Goal: Transaction & Acquisition: Purchase product/service

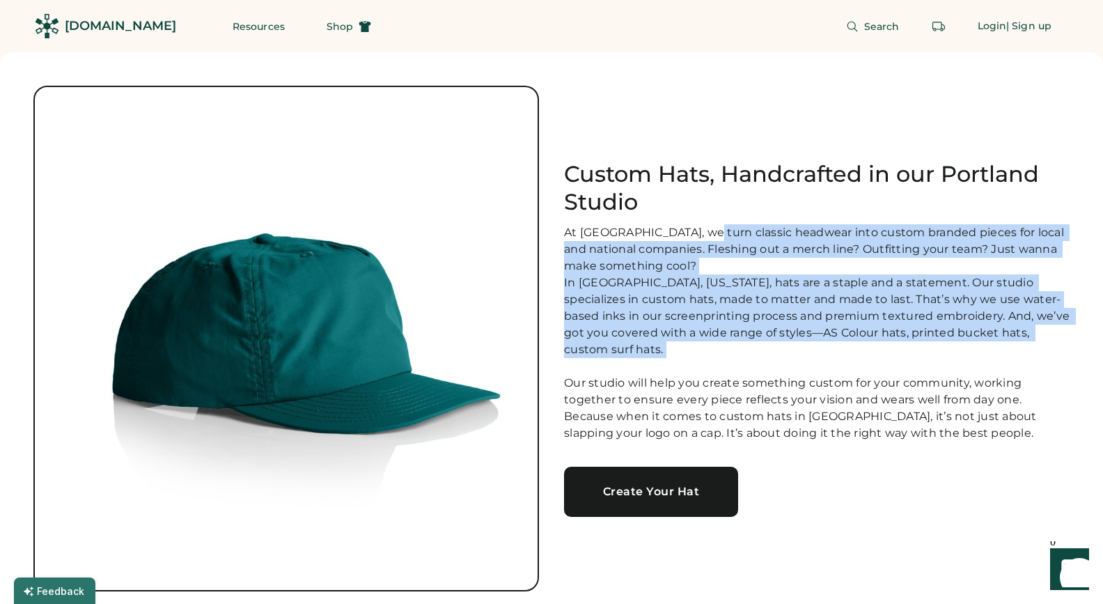
drag, startPoint x: 706, startPoint y: 239, endPoint x: 735, endPoint y: 364, distance: 128.5
click at [735, 363] on div "At [GEOGRAPHIC_DATA], we turn classic headwear into custom branded pieces for l…" at bounding box center [816, 332] width 505 height 217
click at [735, 364] on div "At [GEOGRAPHIC_DATA], we turn classic headwear into custom branded pieces for l…" at bounding box center [816, 332] width 505 height 217
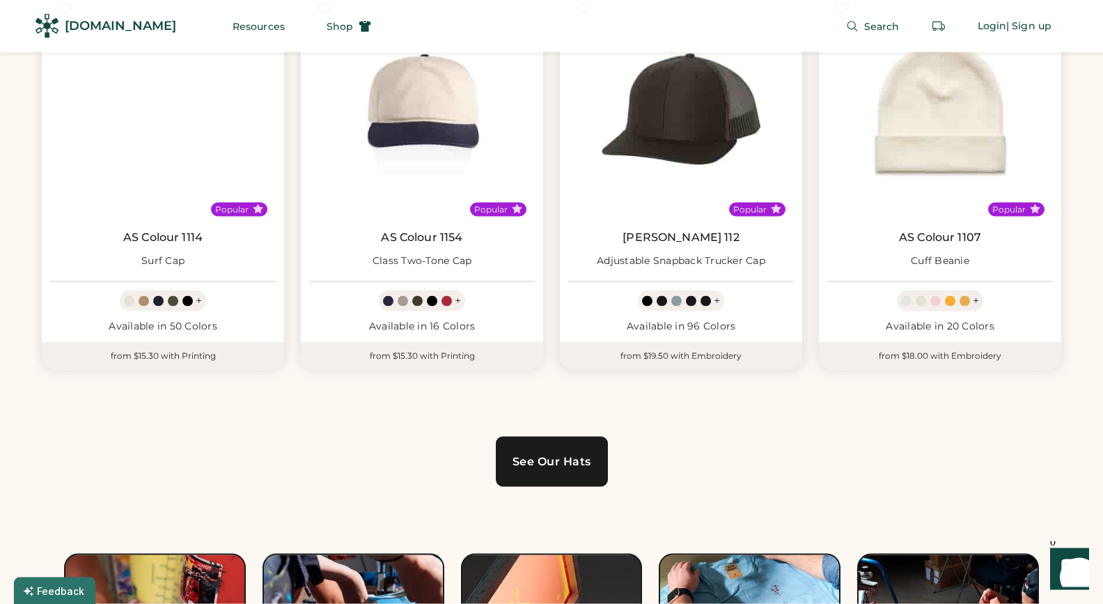
scroll to position [902, 0]
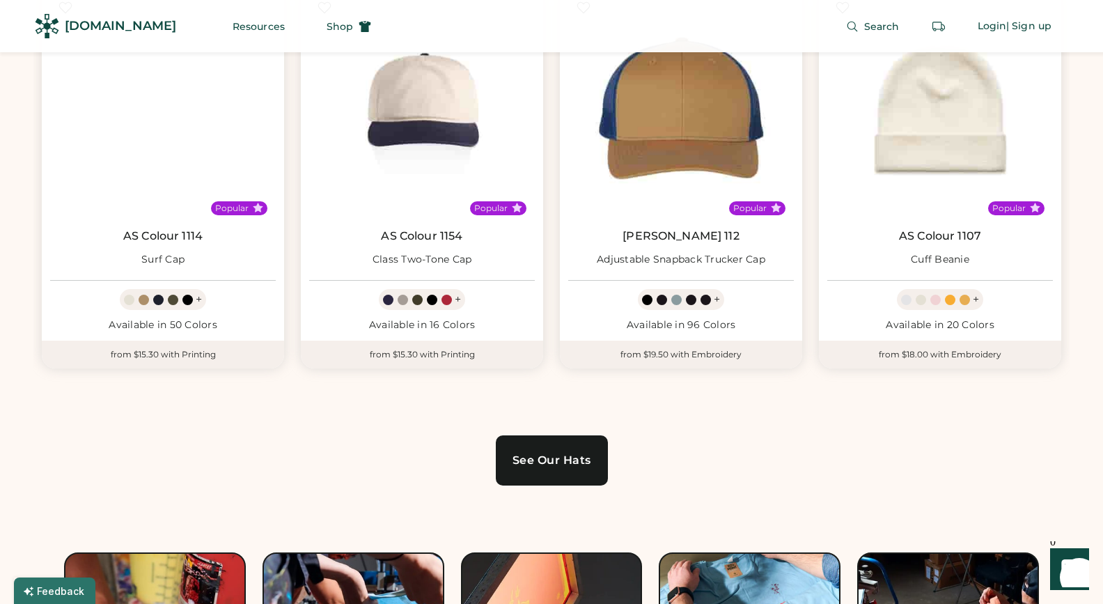
click at [554, 459] on div "See Our Hats" at bounding box center [551, 460] width 79 height 11
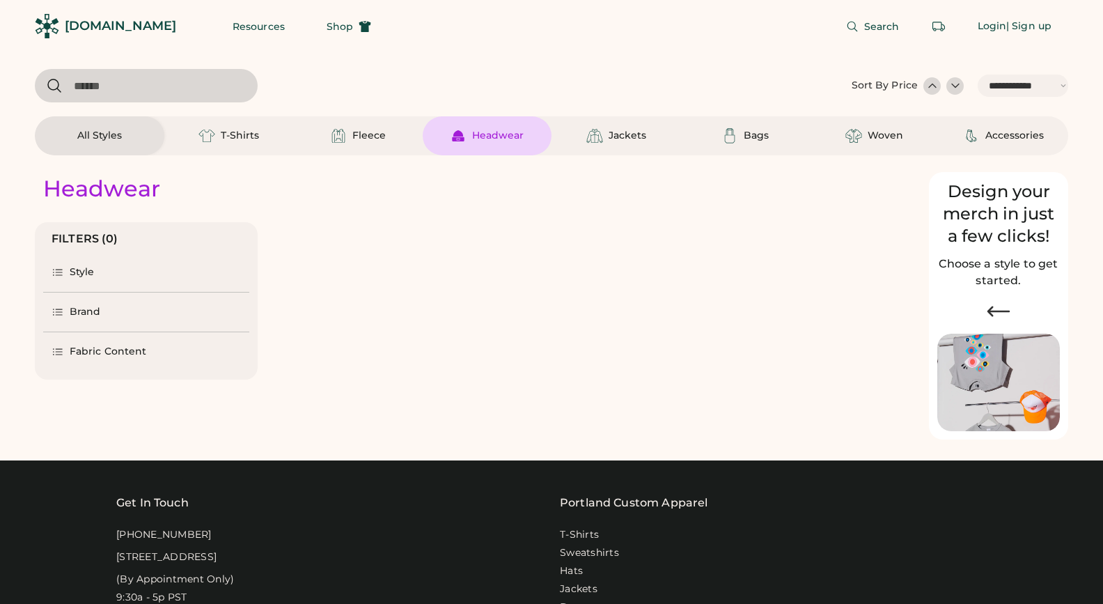
select select "*****"
select select "*"
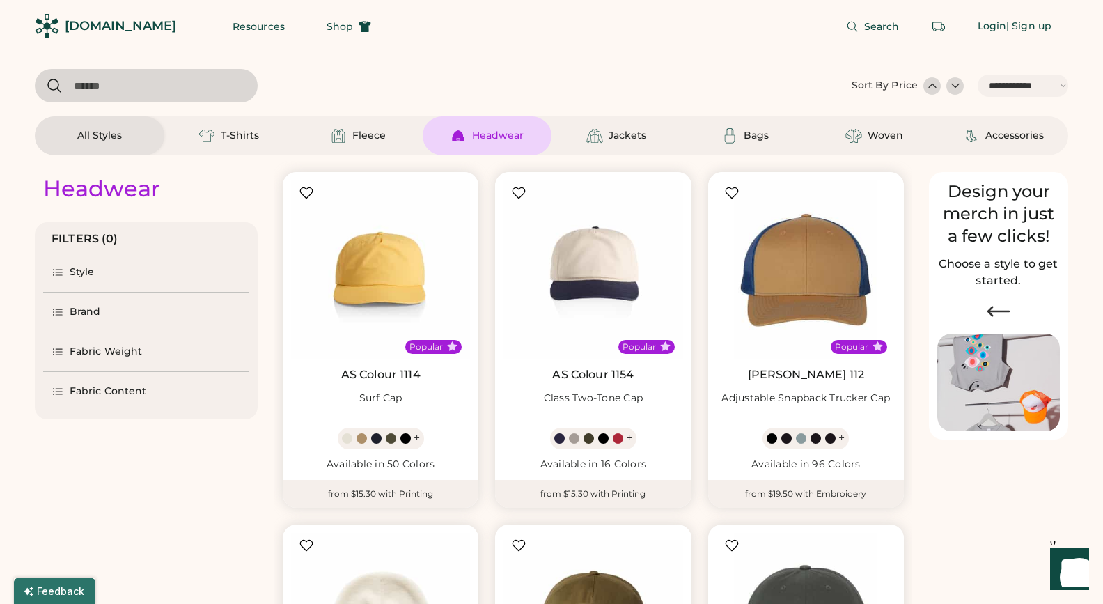
click at [83, 315] on div "Brand" at bounding box center [85, 312] width 31 height 14
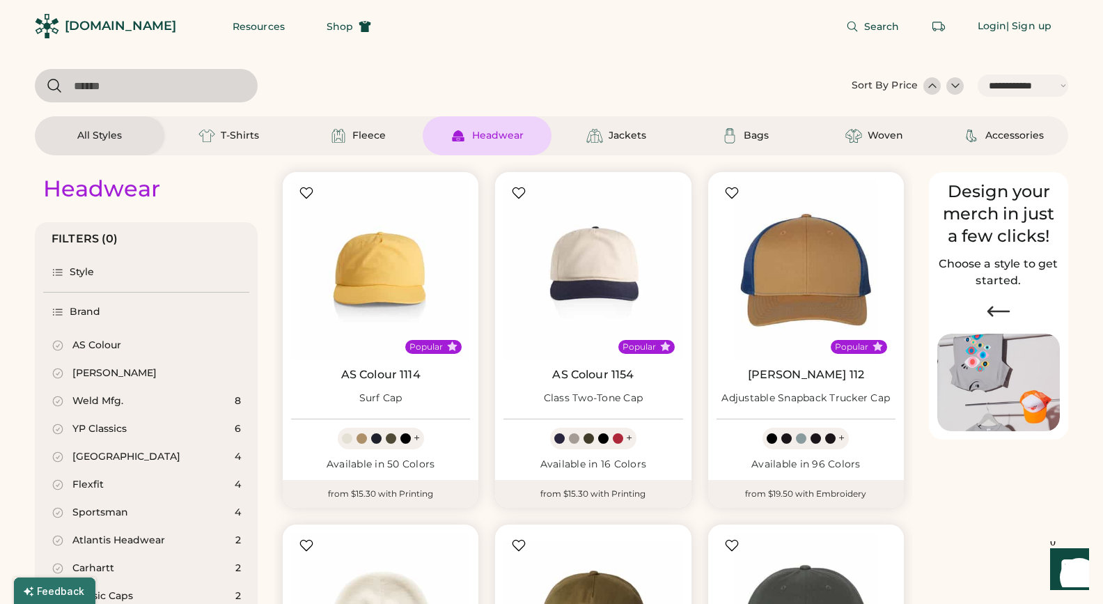
scroll to position [33, 0]
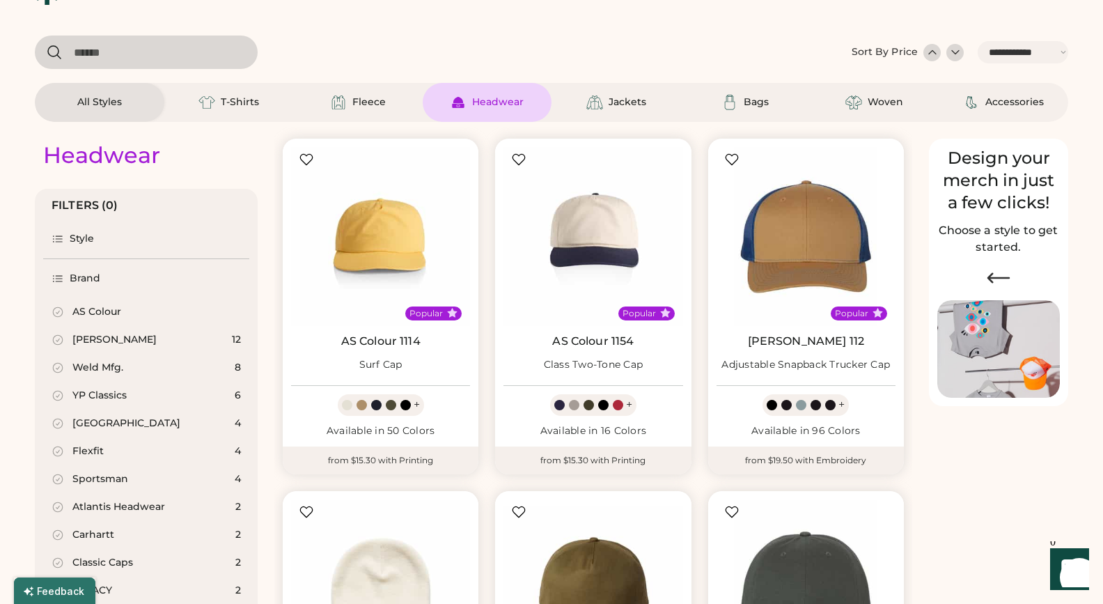
click at [84, 449] on div "Flexfit" at bounding box center [87, 451] width 31 height 14
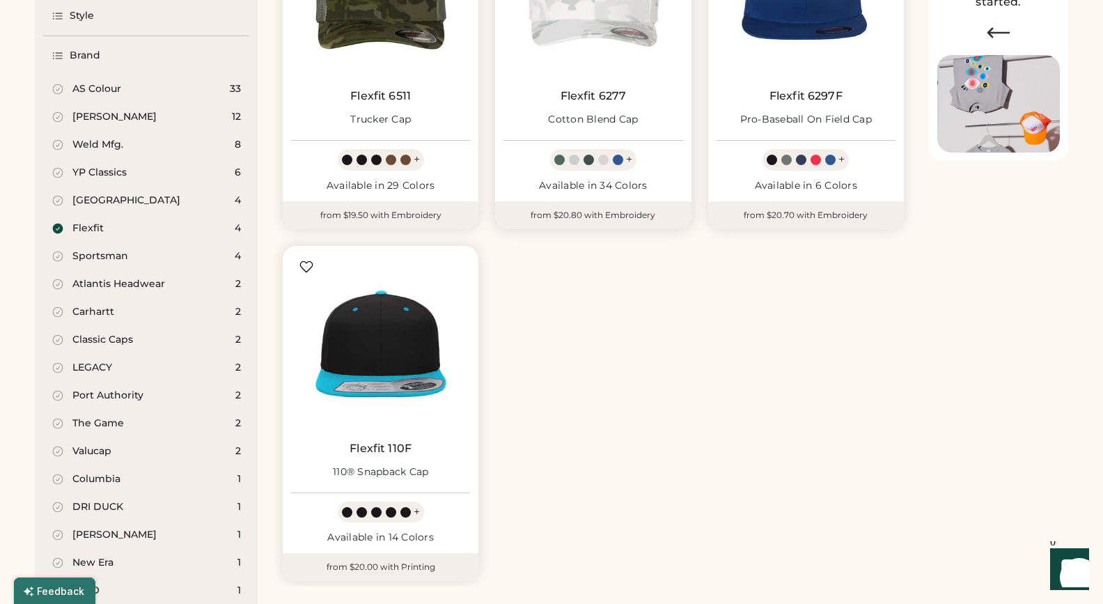
scroll to position [67, 0]
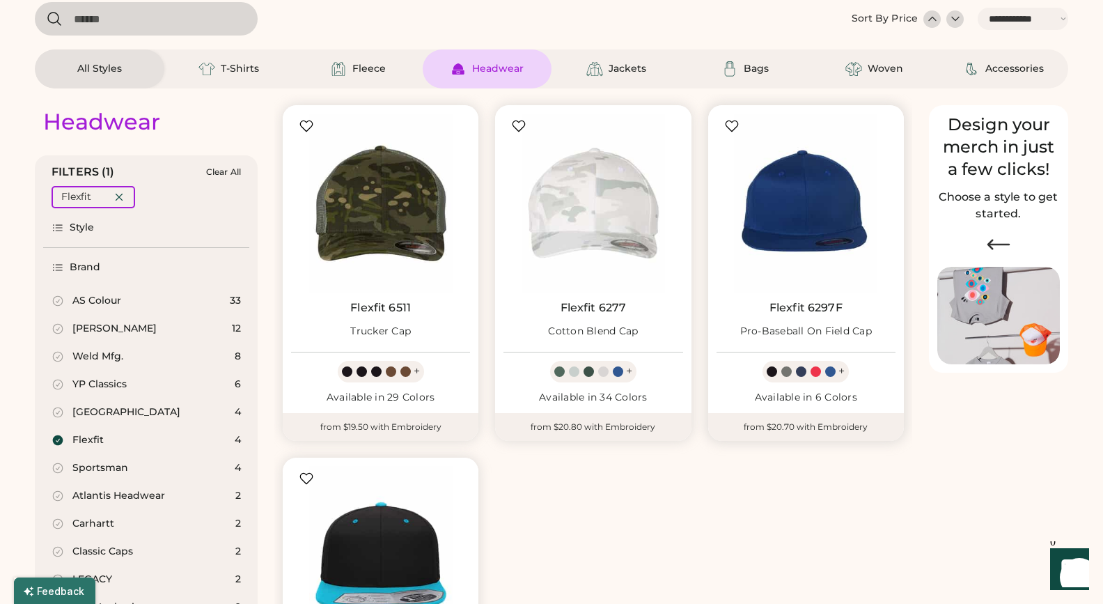
click at [828, 226] on img at bounding box center [805, 202] width 179 height 179
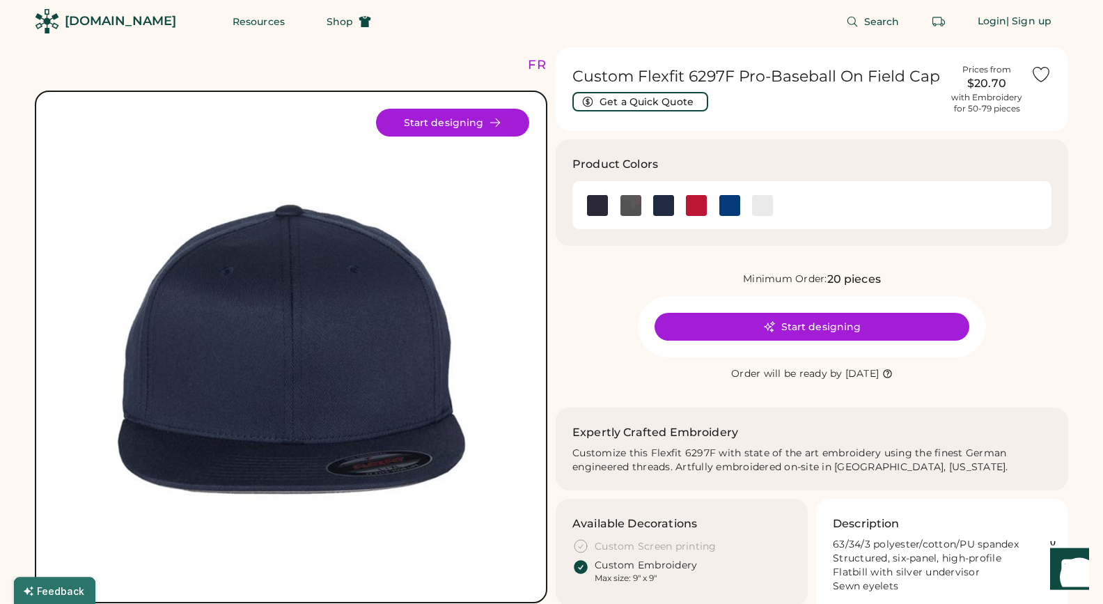
scroll to position [11, 0]
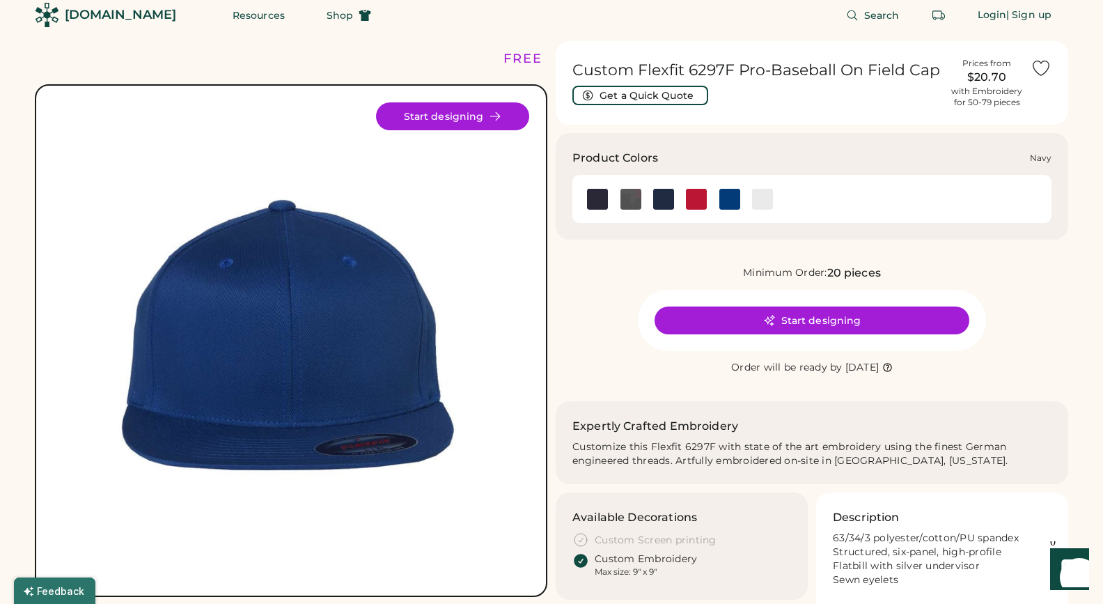
click at [665, 198] on img at bounding box center [663, 199] width 21 height 21
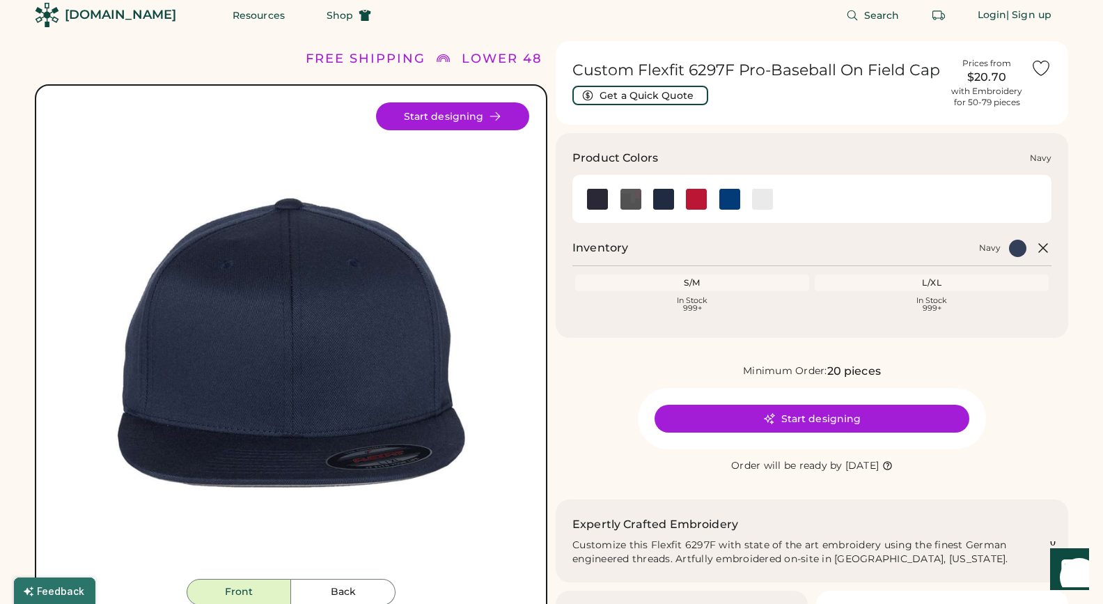
click at [664, 198] on img at bounding box center [663, 199] width 21 height 21
click at [596, 196] on img at bounding box center [597, 199] width 21 height 21
